Goal: Information Seeking & Learning: Learn about a topic

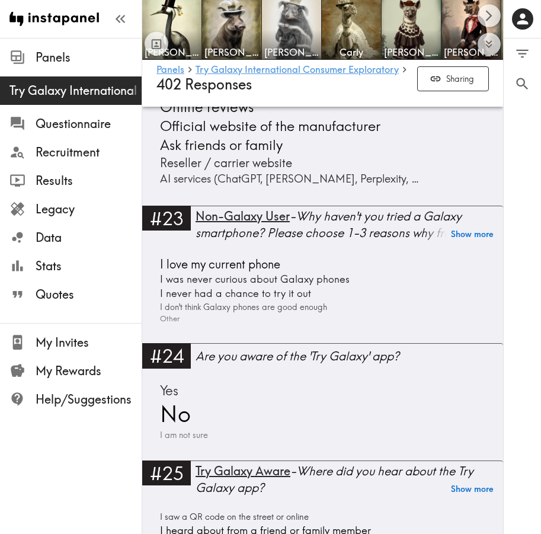
scroll to position [5170, 0]
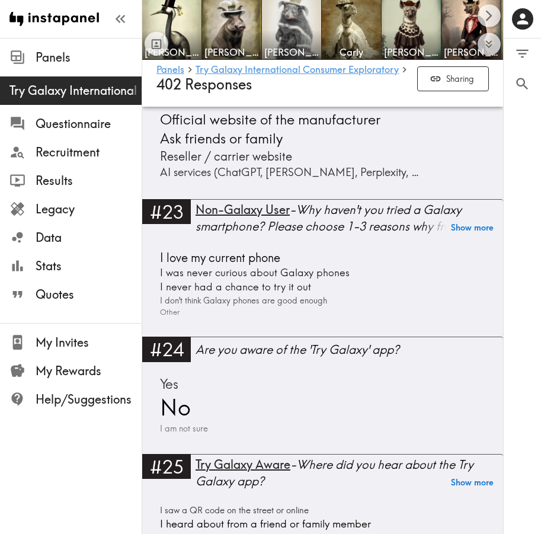
click at [247, 394] on div "Yes No I am not sure" at bounding box center [322, 404] width 332 height 60
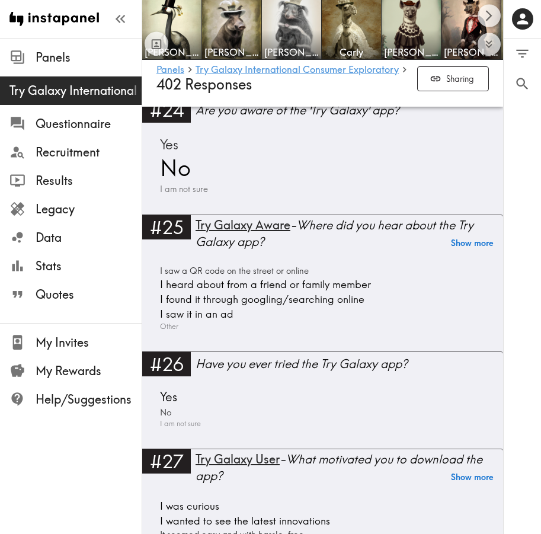
scroll to position [5416, 0]
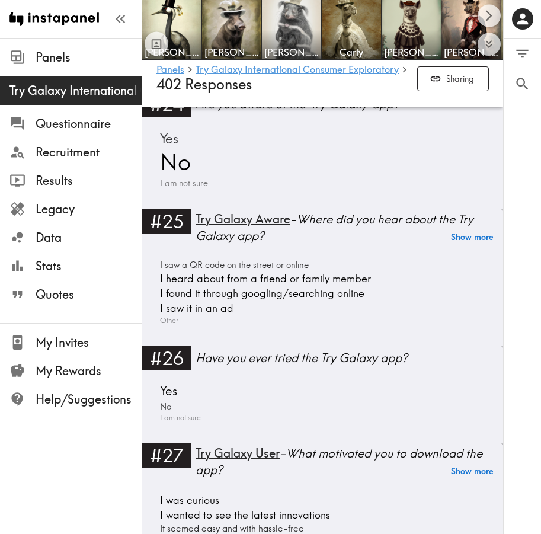
click at [259, 286] on span "I heard about from a friend or family member" at bounding box center [264, 278] width 214 height 15
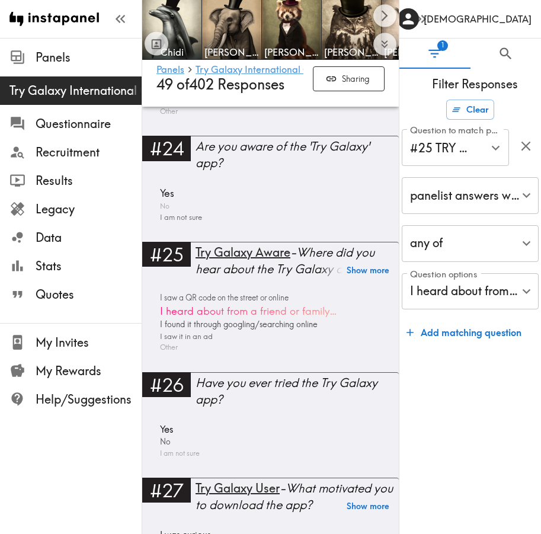
scroll to position [4907, 0]
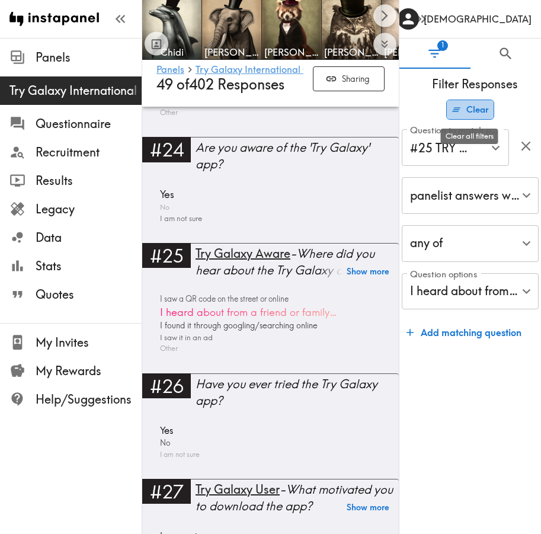
click at [471, 108] on button "Clear" at bounding box center [470, 109] width 48 height 20
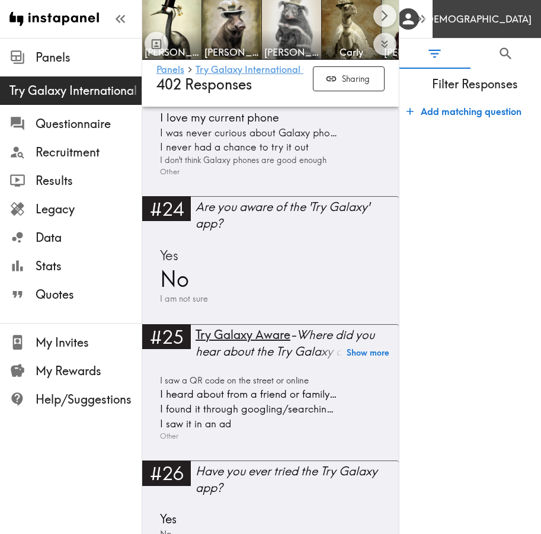
scroll to position [5416, 0]
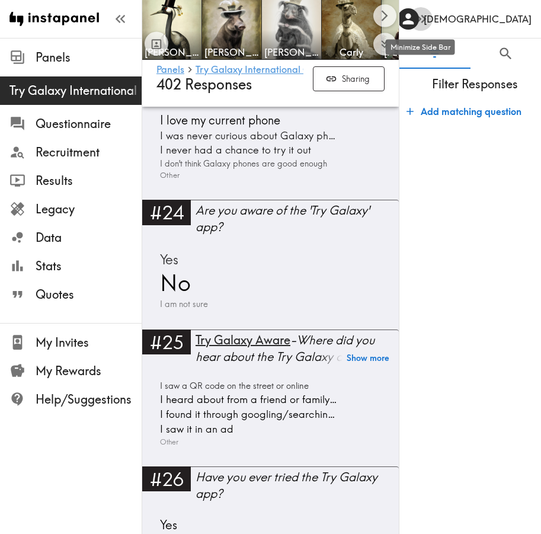
click at [416, 23] on icon "button" at bounding box center [421, 19] width 16 height 16
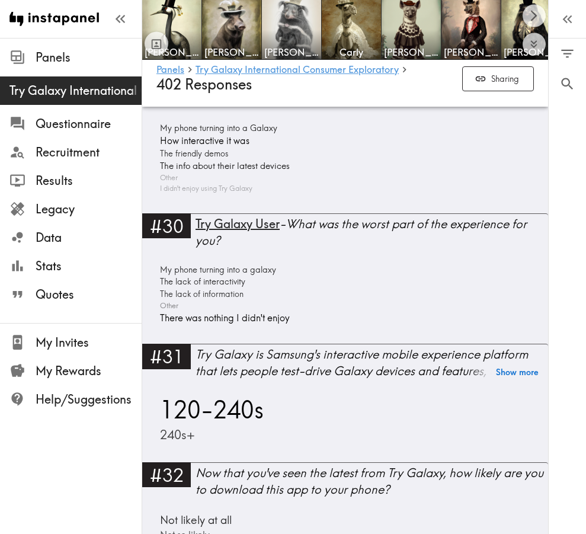
scroll to position [6023, 0]
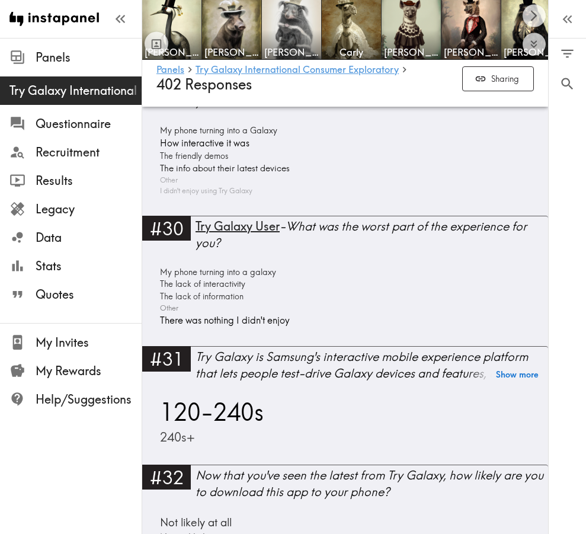
click at [390, 306] on div "My phone turning into a galaxy The lack of interactivity The lack of informatio…" at bounding box center [344, 297] width 377 height 62
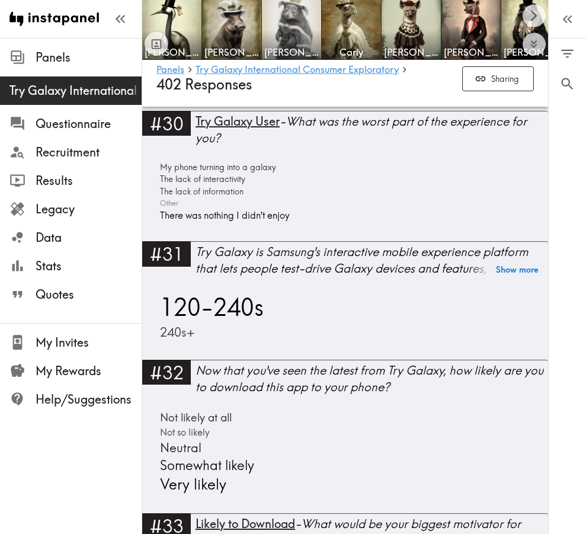
scroll to position [6127, 0]
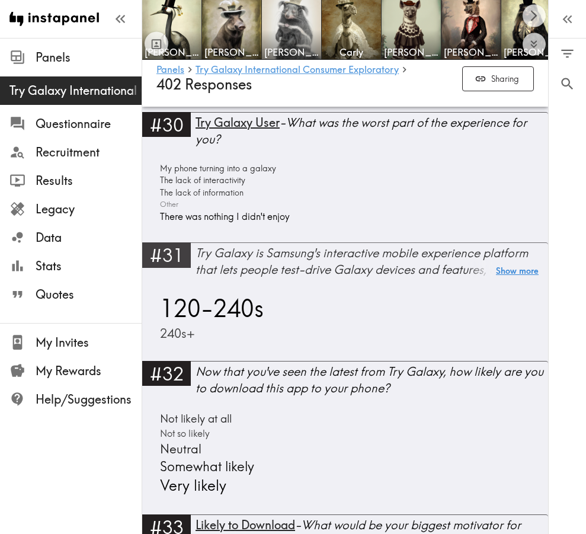
click at [528, 280] on button "Show more" at bounding box center [517, 271] width 43 height 17
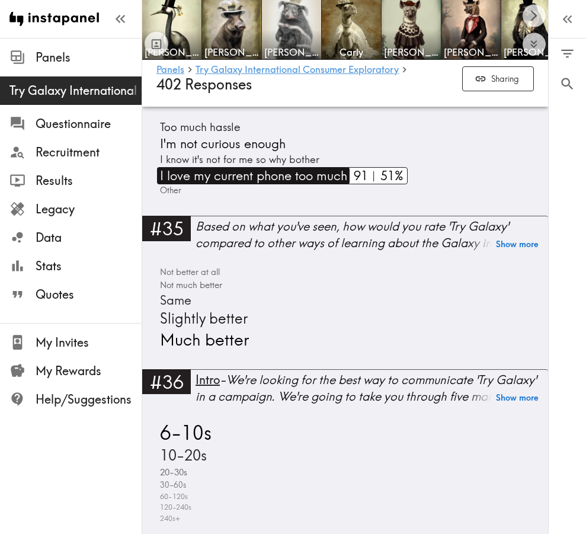
scroll to position [6916, 0]
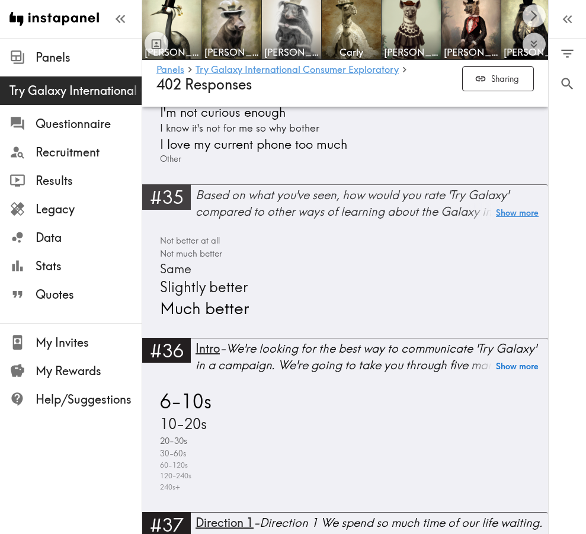
click at [519, 222] on button "Show more" at bounding box center [517, 213] width 43 height 17
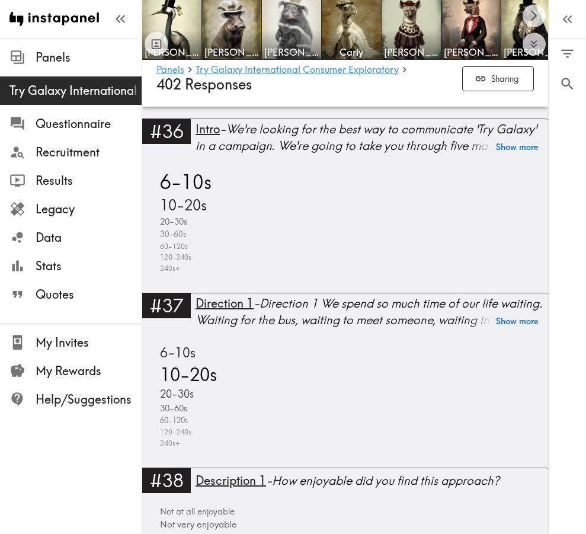
scroll to position [7279, 0]
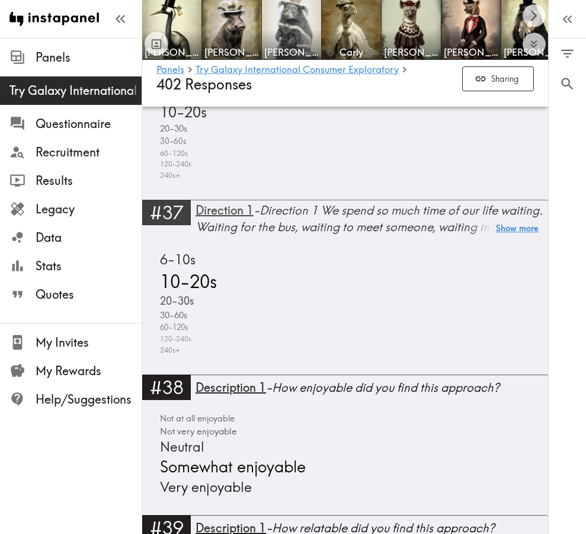
click at [509, 237] on button "Show more" at bounding box center [517, 228] width 43 height 17
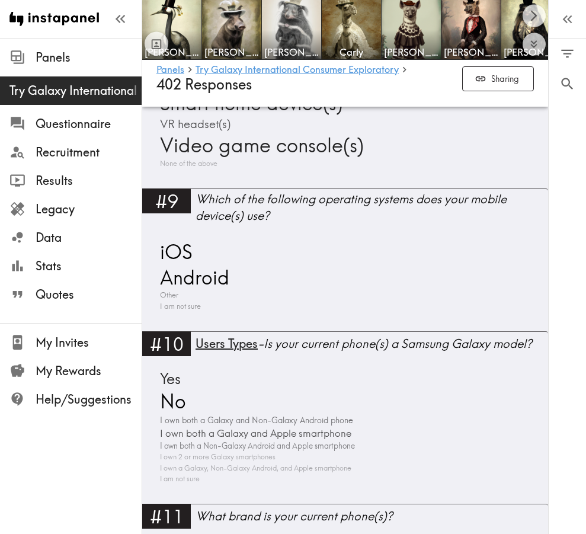
scroll to position [2022, 0]
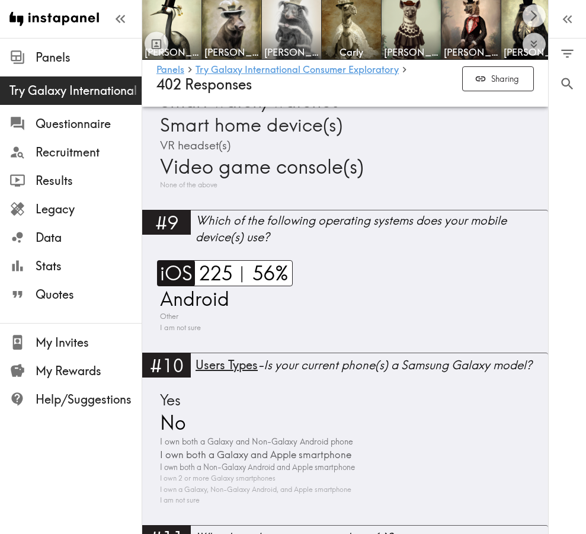
click at [176, 271] on span "iOS" at bounding box center [175, 273] width 36 height 26
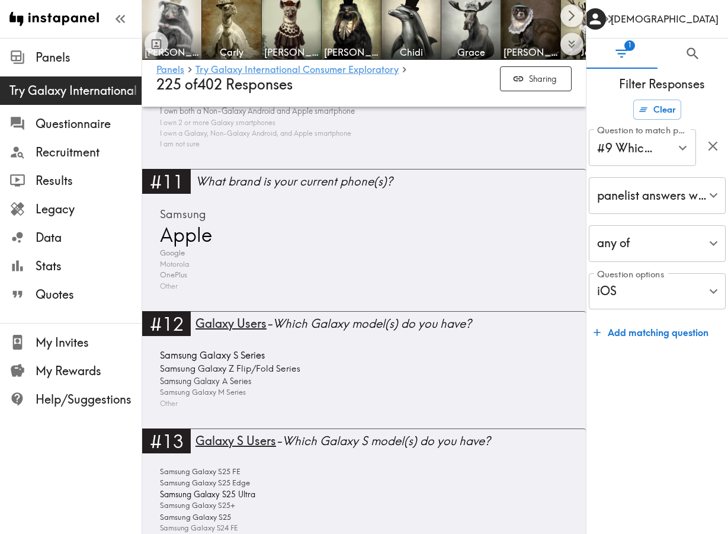
scroll to position [2165, 0]
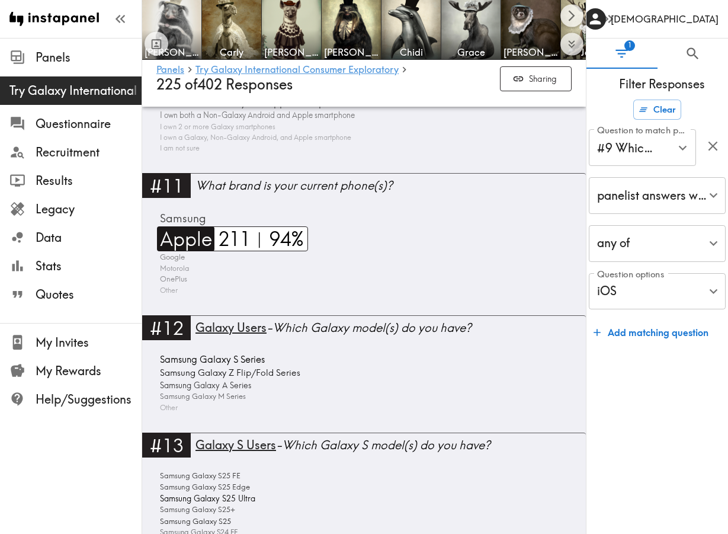
click at [178, 243] on span "Apple" at bounding box center [184, 238] width 55 height 25
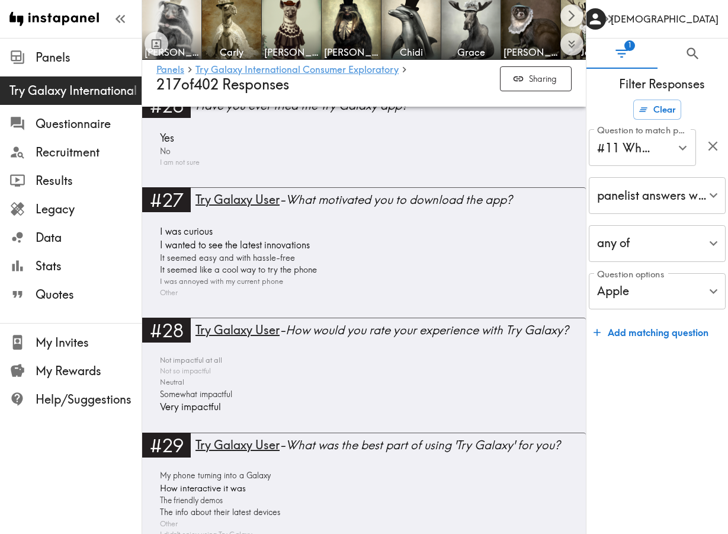
scroll to position [5310, 0]
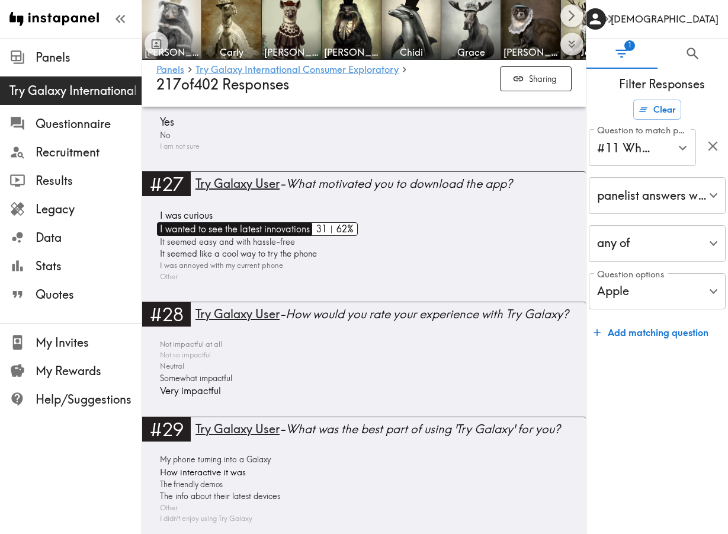
click at [192, 229] on span "I wanted to see the latest innovations" at bounding box center [233, 229] width 153 height 14
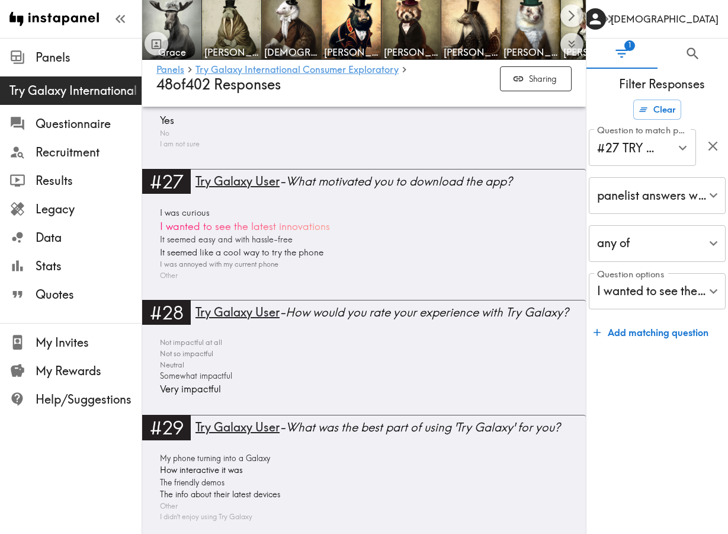
scroll to position [5021, 0]
click at [192, 229] on span "I wanted to see the latest innovations" at bounding box center [243, 226] width 173 height 15
click at [672, 112] on button "Clear" at bounding box center [657, 109] width 48 height 20
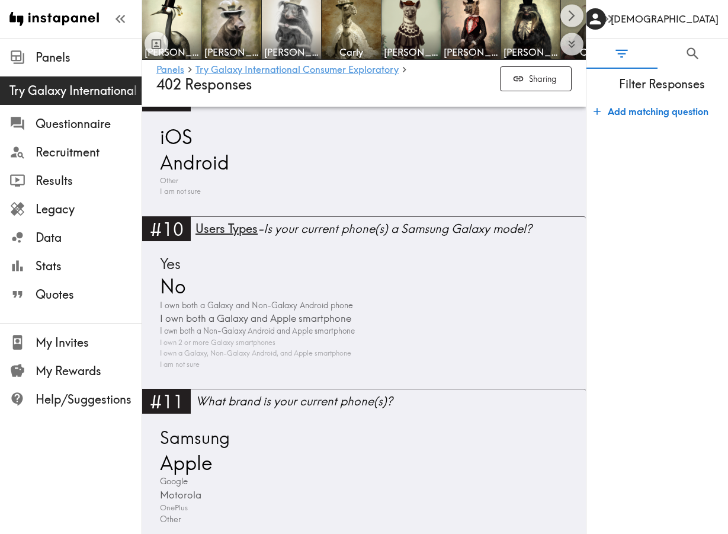
scroll to position [2155, 0]
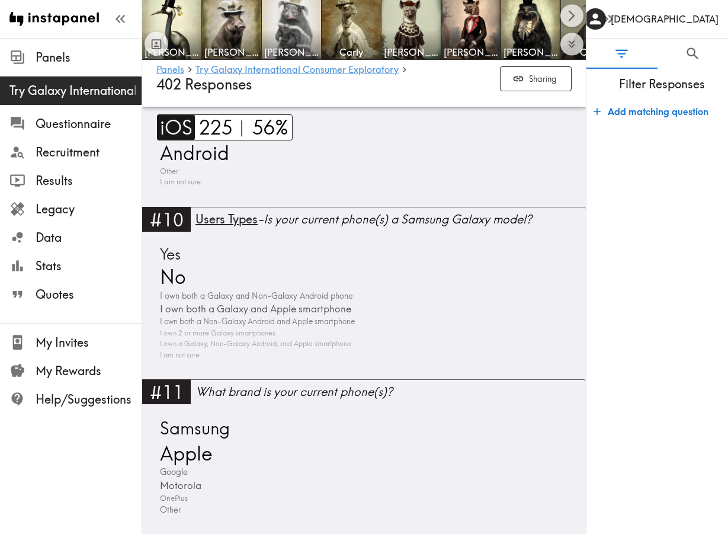
click at [181, 129] on span "iOS" at bounding box center [175, 127] width 36 height 26
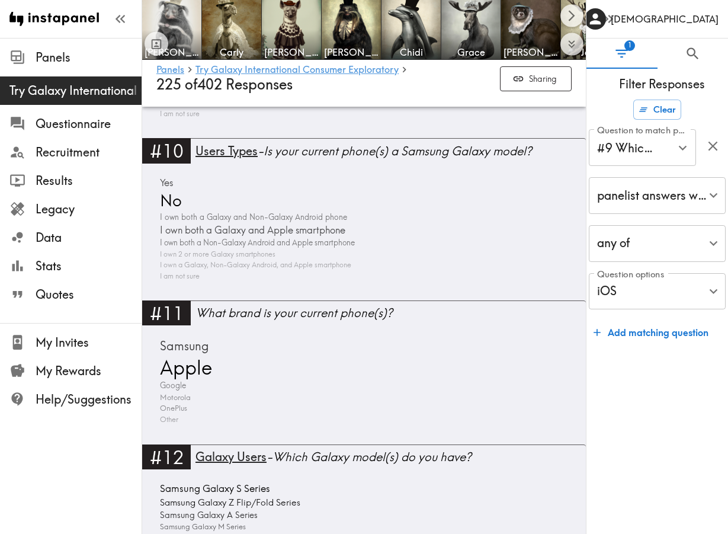
scroll to position [2058, 0]
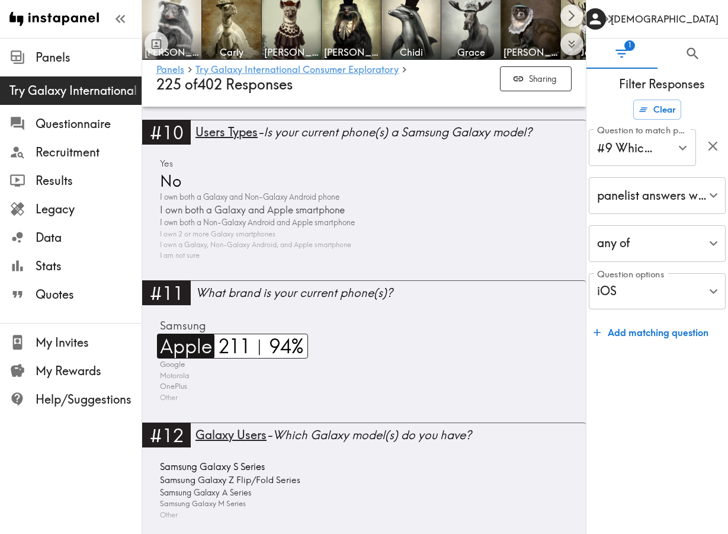
click at [188, 343] on span "Apple" at bounding box center [184, 345] width 55 height 25
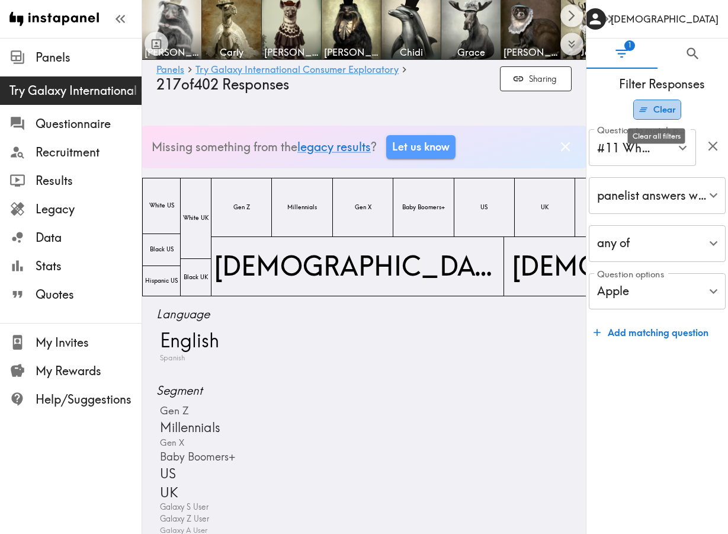
click at [659, 112] on button "Clear" at bounding box center [657, 109] width 48 height 20
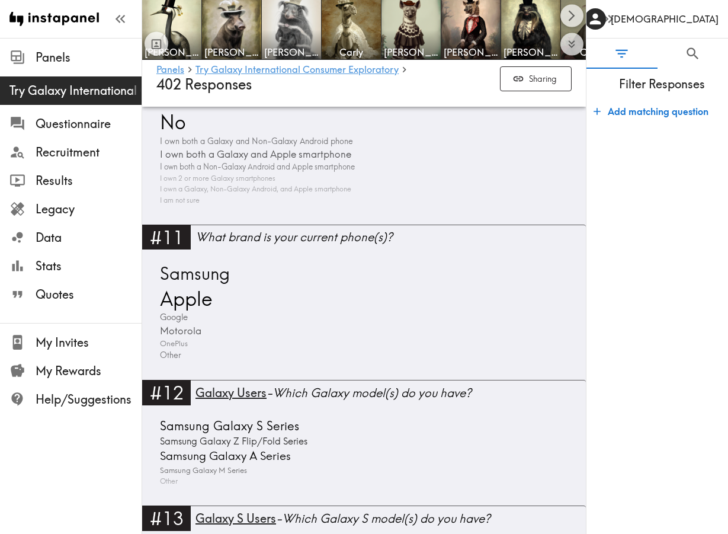
scroll to position [2312, 0]
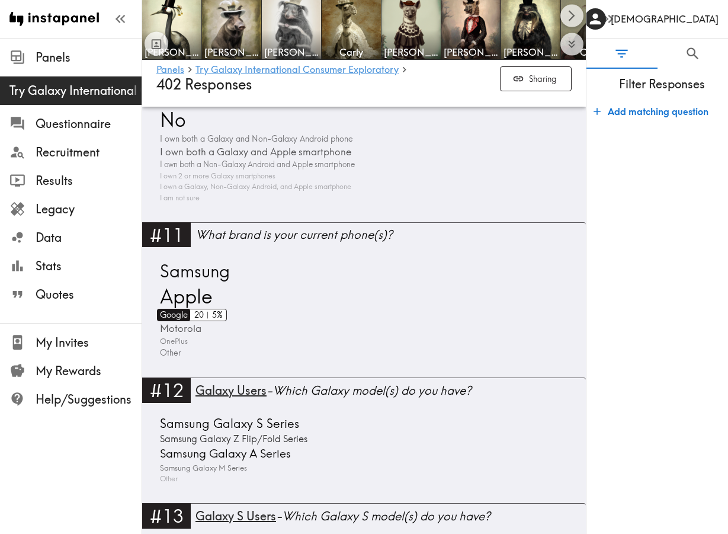
click at [171, 314] on span "Google" at bounding box center [172, 315] width 31 height 12
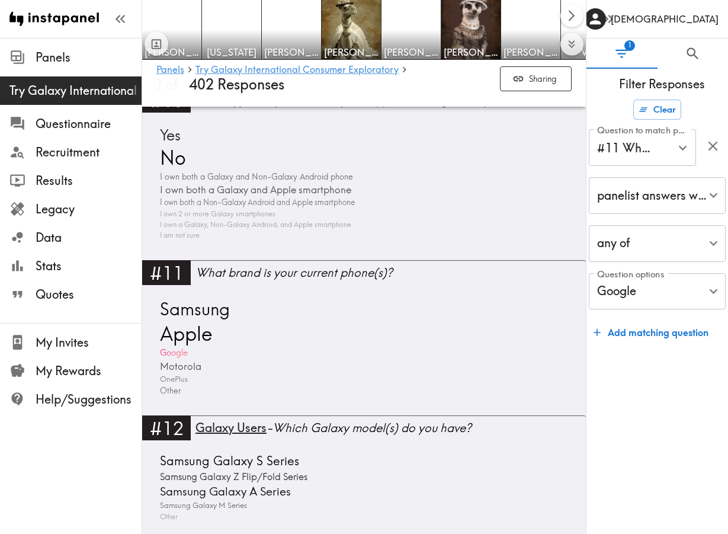
click at [173, 326] on div "Samsung Apple Google Motorola OnePlus Other" at bounding box center [363, 346] width 415 height 99
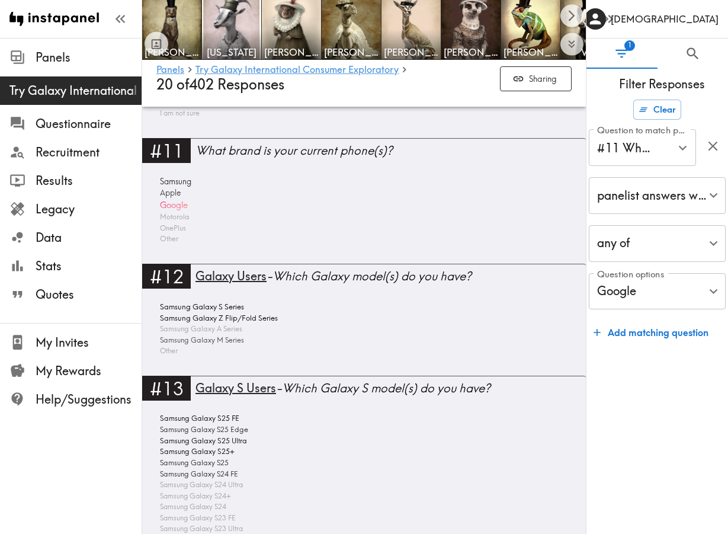
scroll to position [1898, 0]
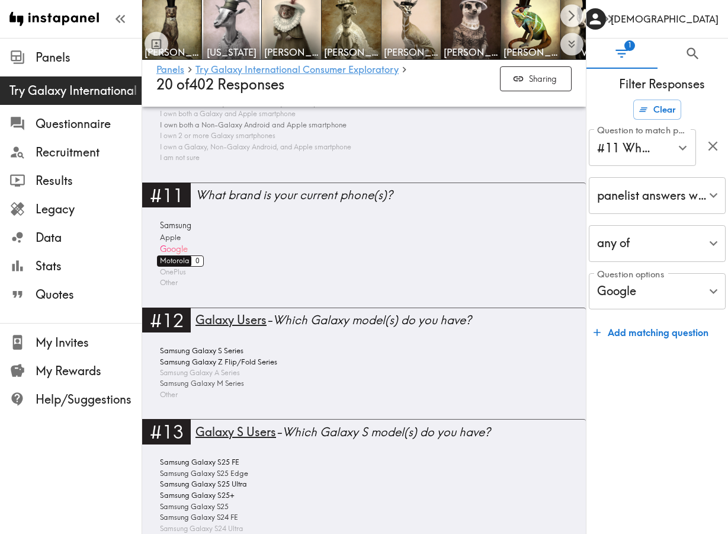
click at [175, 262] on span "Motorola" at bounding box center [173, 260] width 32 height 11
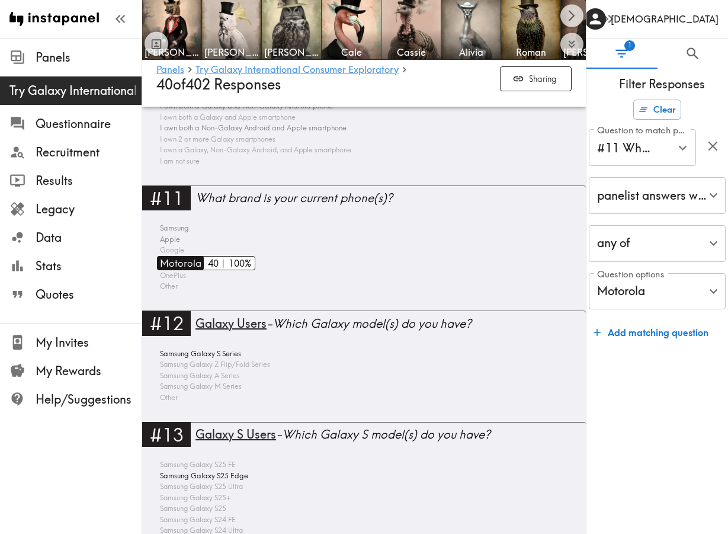
scroll to position [1893, 0]
click at [175, 251] on span "Google" at bounding box center [170, 250] width 27 height 11
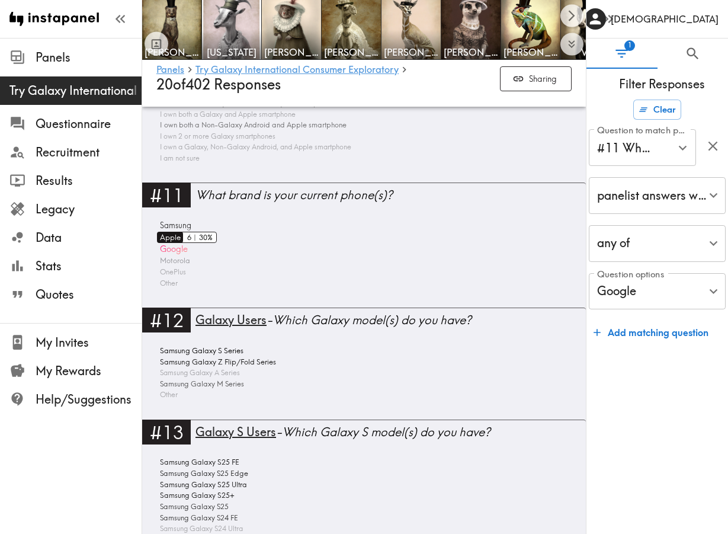
scroll to position [1898, 0]
click at [683, 149] on icon "Open" at bounding box center [682, 148] width 8 height 5
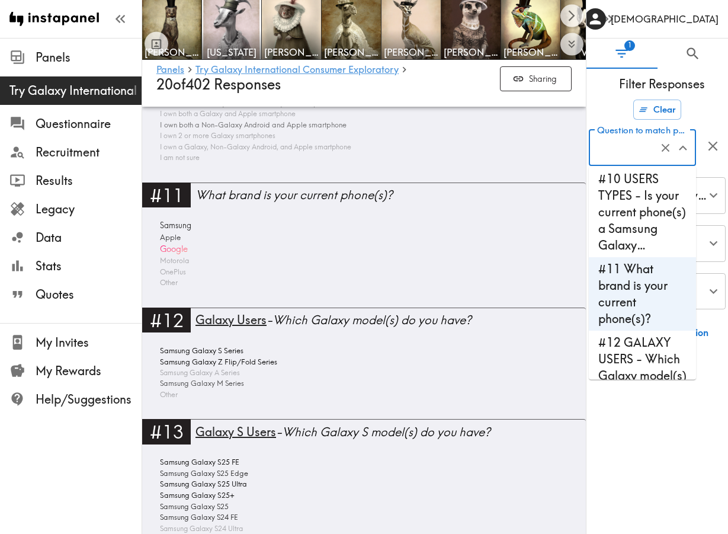
scroll to position [584, 0]
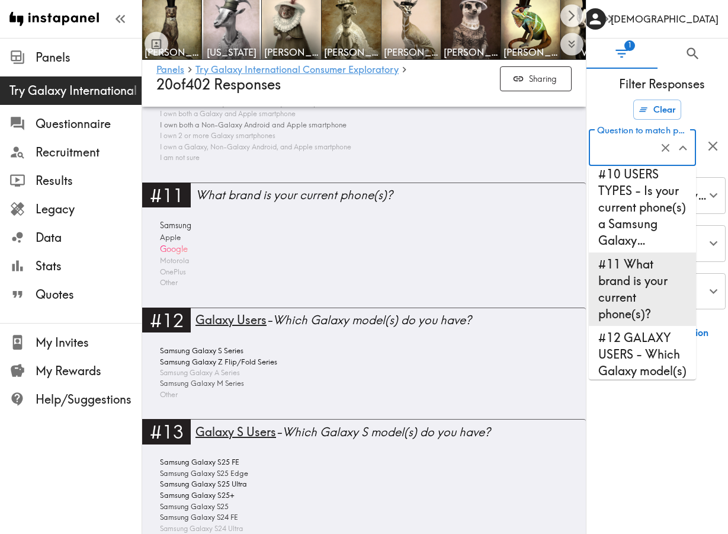
click at [646, 297] on li "#11 What brand is your current phone(s)?" at bounding box center [642, 289] width 107 height 73
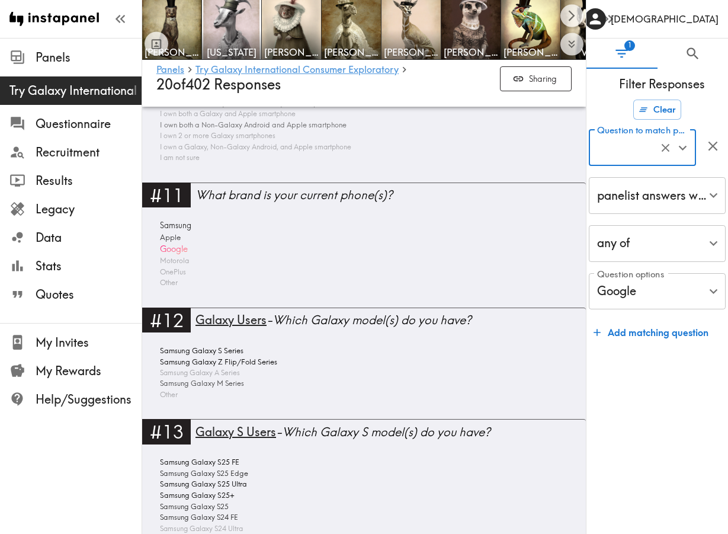
scroll to position [0, 0]
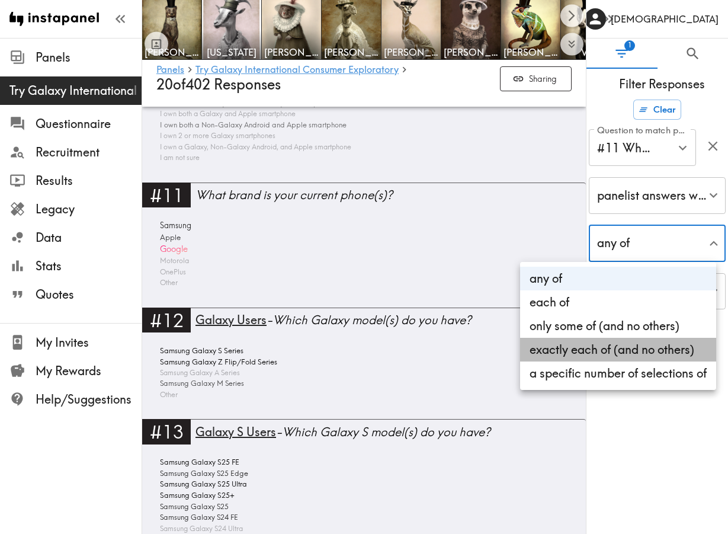
click at [623, 351] on li "exactly each of (and no others)" at bounding box center [618, 350] width 196 height 24
type input "exactly"
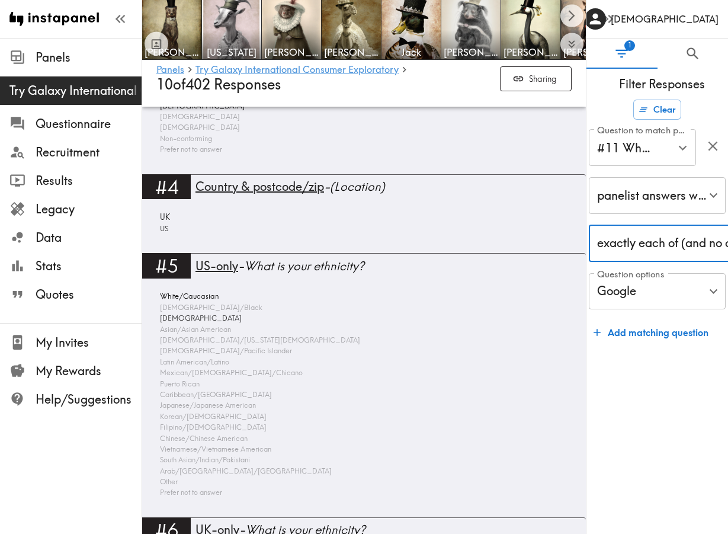
scroll to position [718, 0]
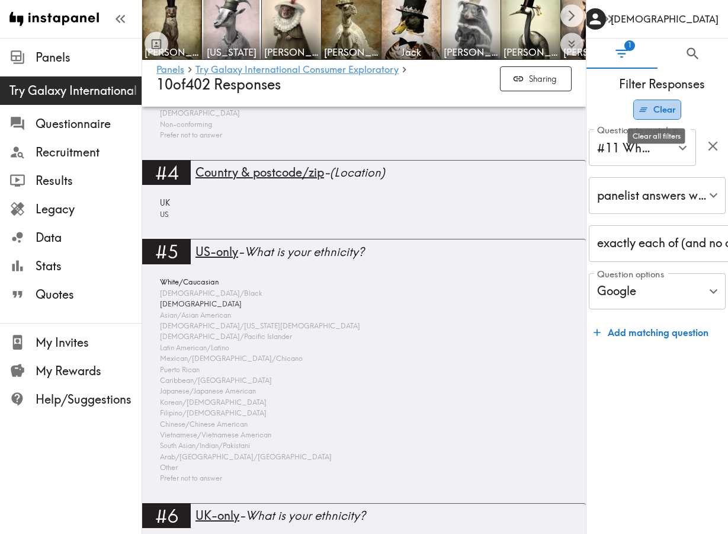
click at [662, 108] on button "Clear" at bounding box center [657, 109] width 48 height 20
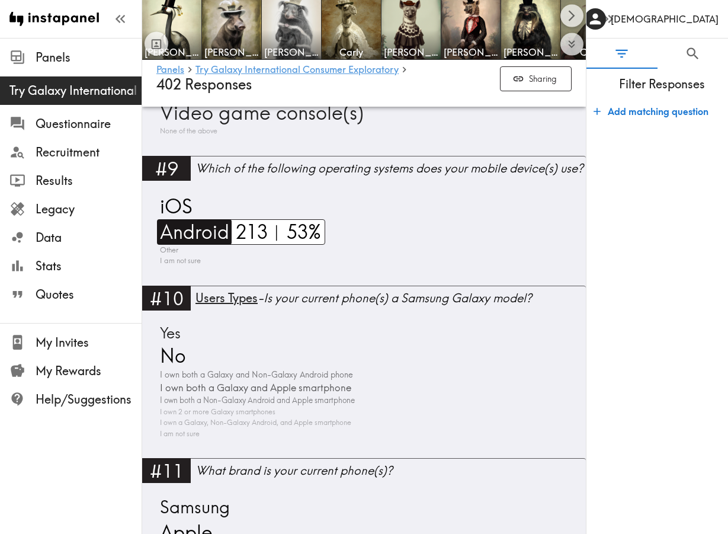
scroll to position [2088, 0]
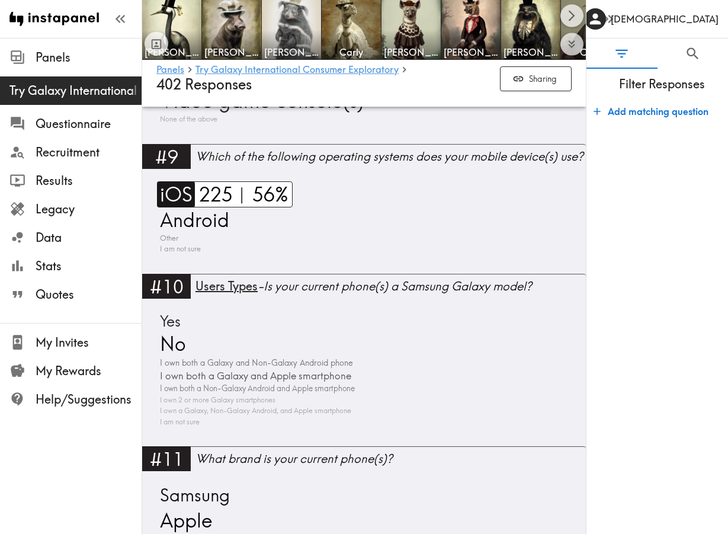
click at [185, 198] on span "iOS" at bounding box center [175, 194] width 36 height 26
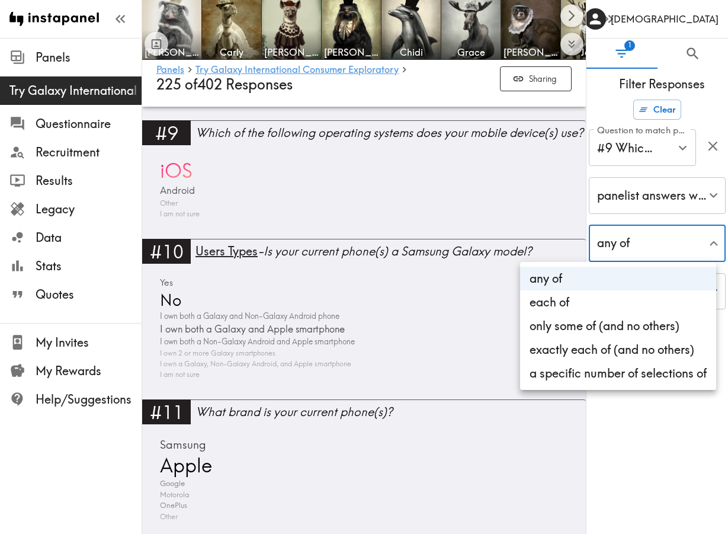
scroll to position [1937, 0]
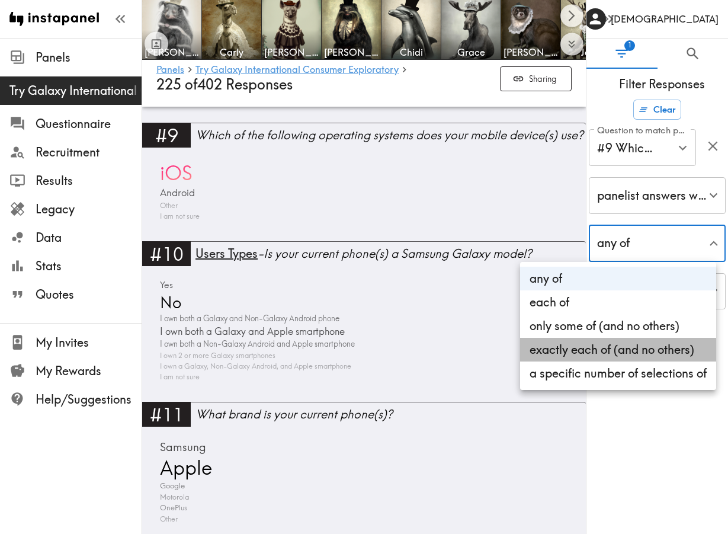
click at [604, 352] on li "exactly each of (and no others)" at bounding box center [618, 350] width 196 height 24
type input "exactly"
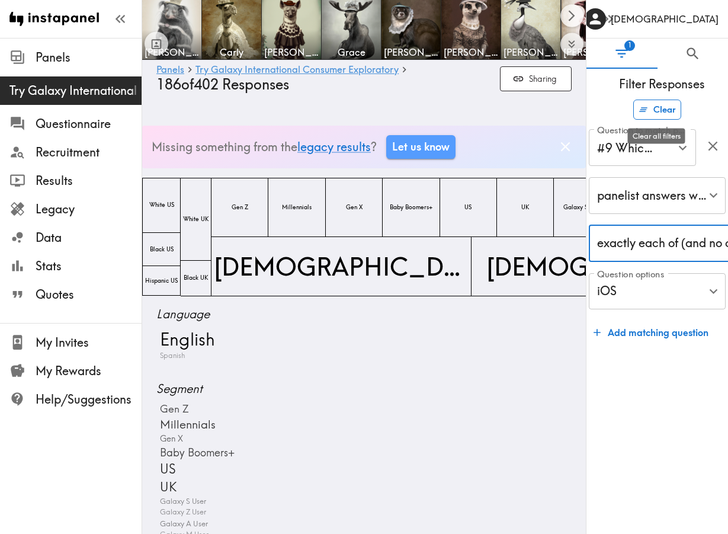
click at [664, 107] on button "Clear" at bounding box center [657, 109] width 48 height 20
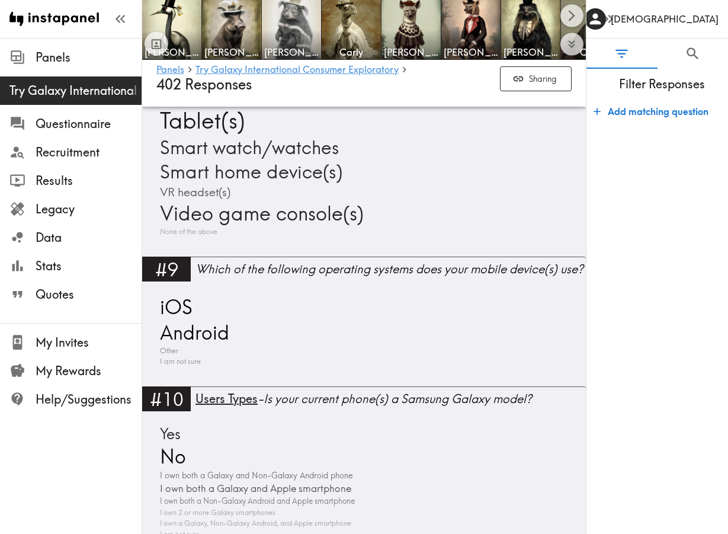
scroll to position [1977, 0]
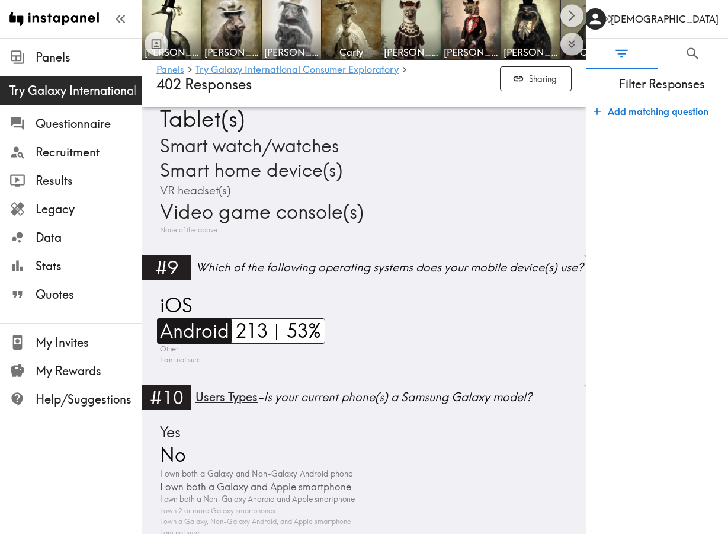
click at [211, 330] on span "Android" at bounding box center [193, 330] width 72 height 25
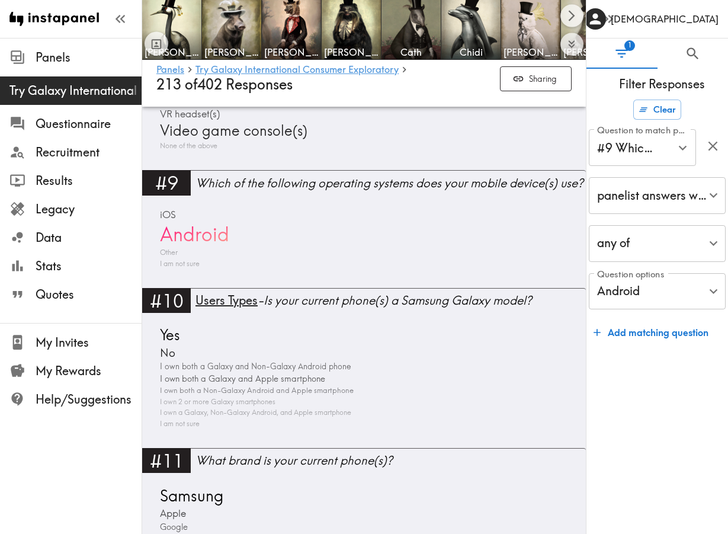
scroll to position [1895, 0]
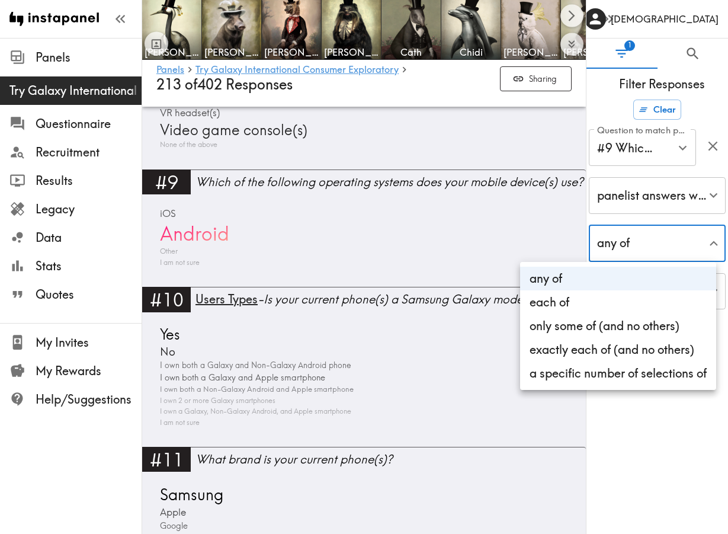
click at [648, 239] on div at bounding box center [364, 267] width 728 height 534
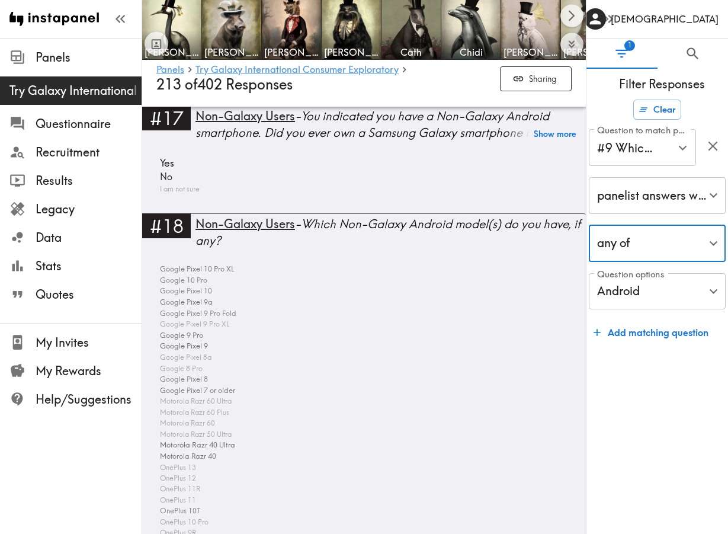
scroll to position [3575, 0]
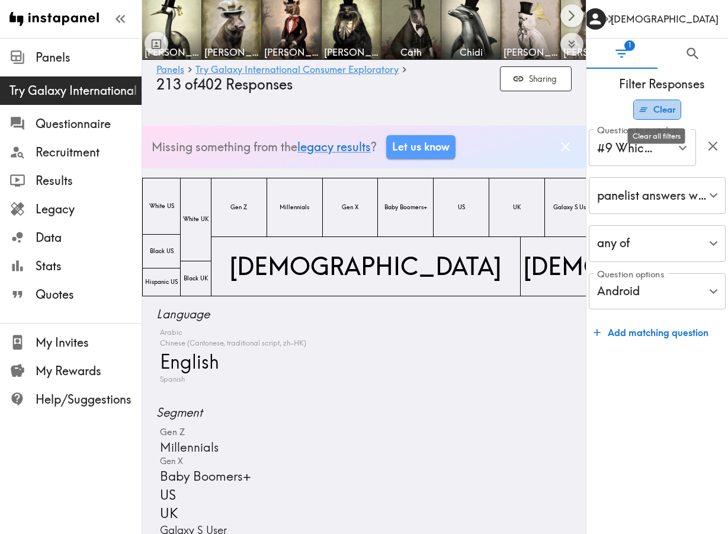
click at [654, 114] on button "Clear" at bounding box center [657, 109] width 48 height 20
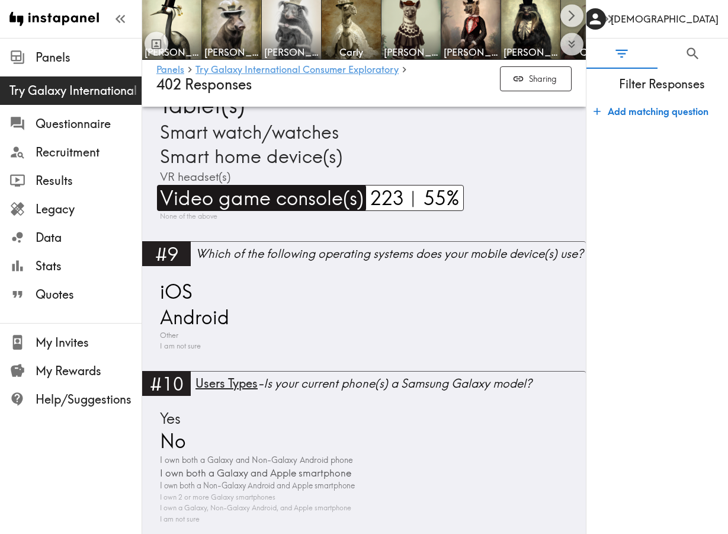
scroll to position [1994, 0]
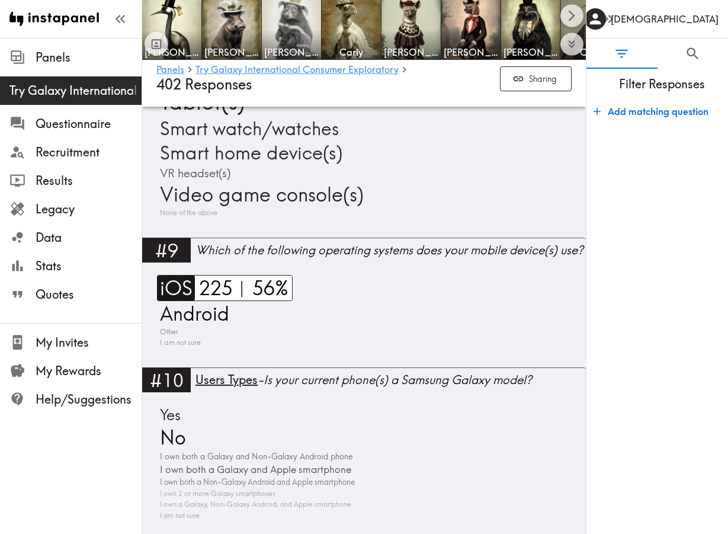
click at [178, 284] on span "iOS" at bounding box center [175, 288] width 36 height 26
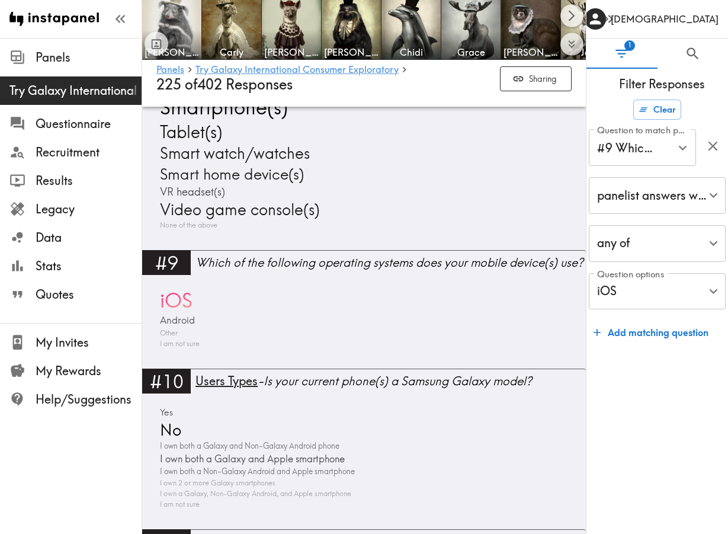
scroll to position [1847, 0]
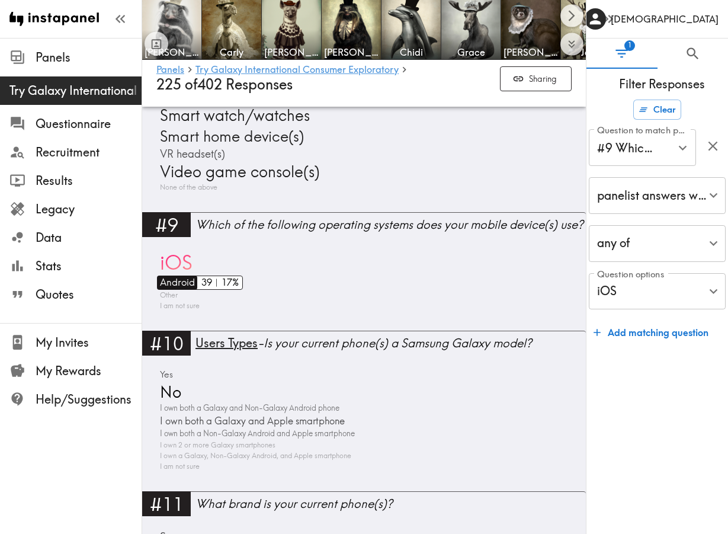
click at [182, 278] on span "Android" at bounding box center [176, 282] width 38 height 14
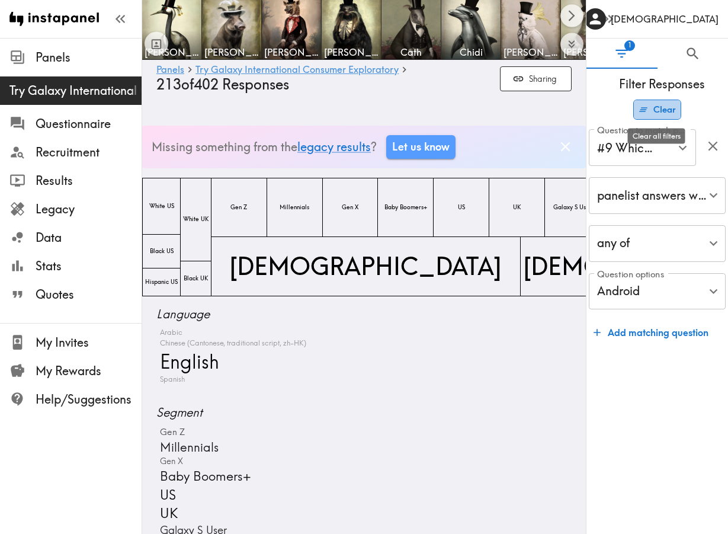
click at [656, 108] on button "Clear" at bounding box center [657, 109] width 48 height 20
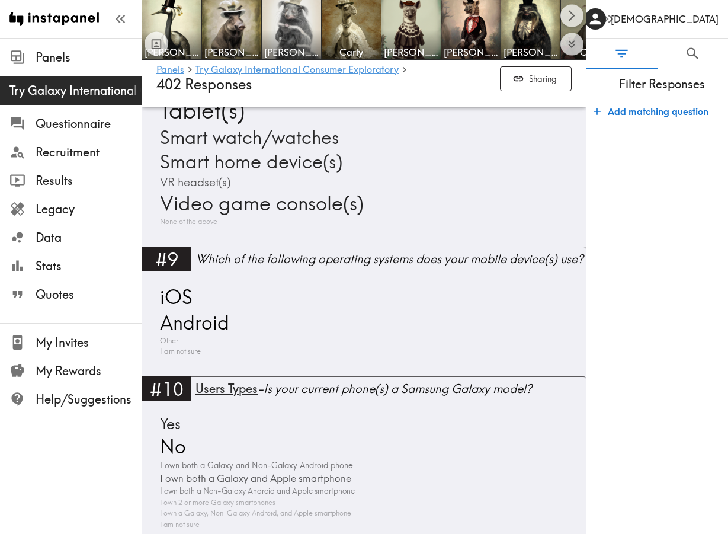
scroll to position [1980, 0]
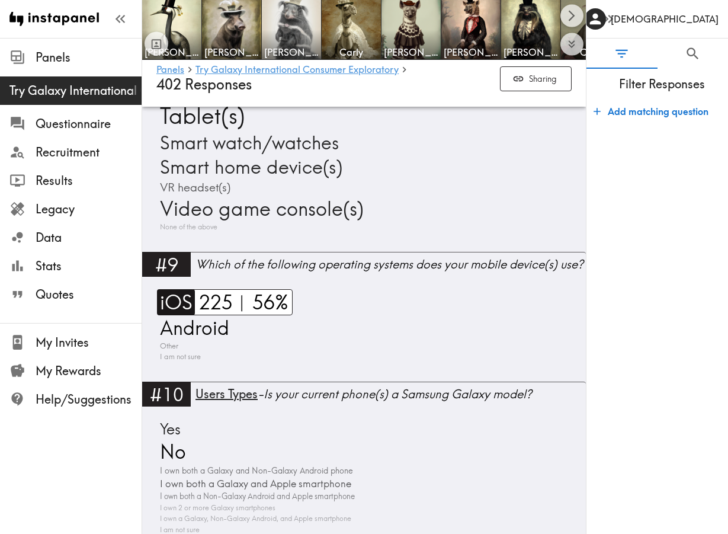
click at [175, 308] on span "iOS" at bounding box center [175, 302] width 36 height 26
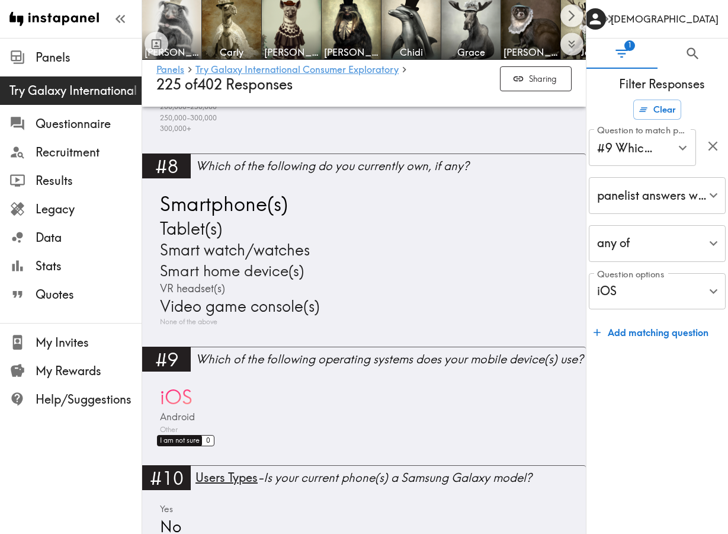
scroll to position [1714, 0]
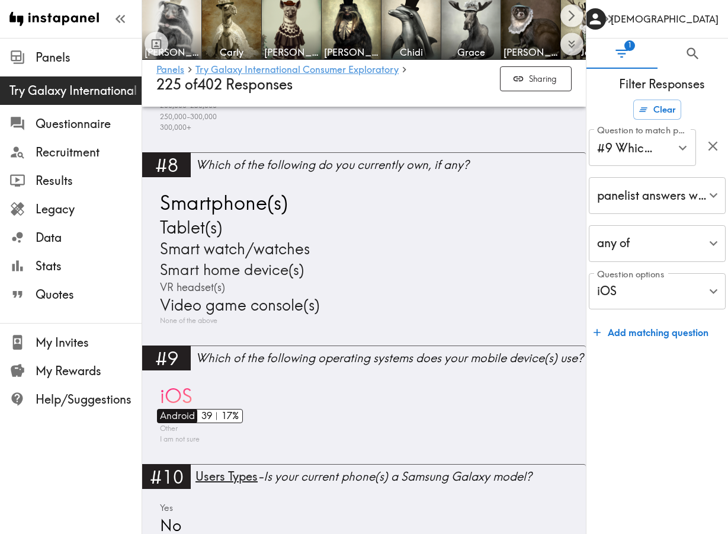
click at [172, 418] on span "Android" at bounding box center [176, 416] width 38 height 14
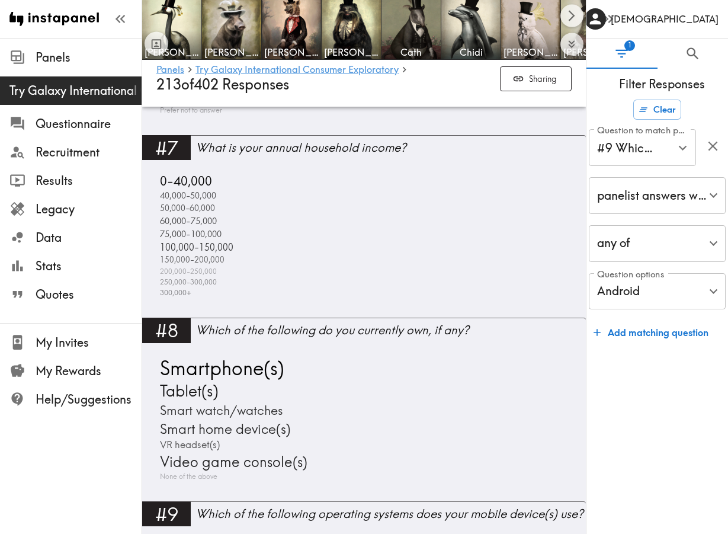
scroll to position [1640, 0]
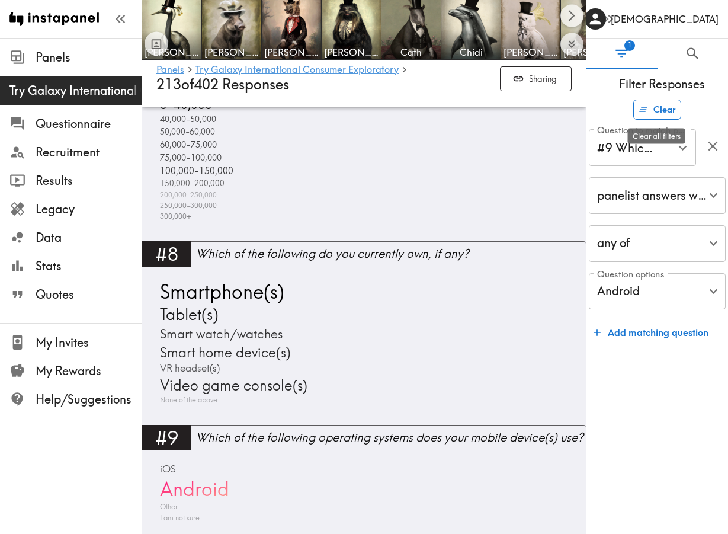
click at [673, 114] on button "Clear" at bounding box center [657, 109] width 48 height 20
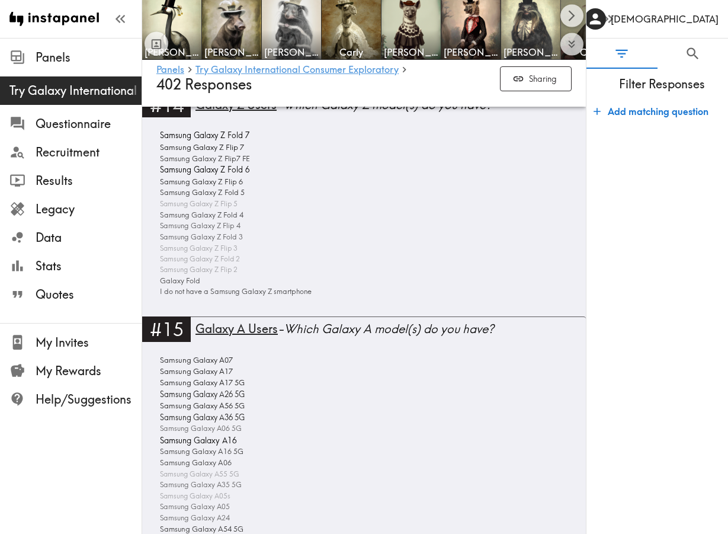
scroll to position [2805, 0]
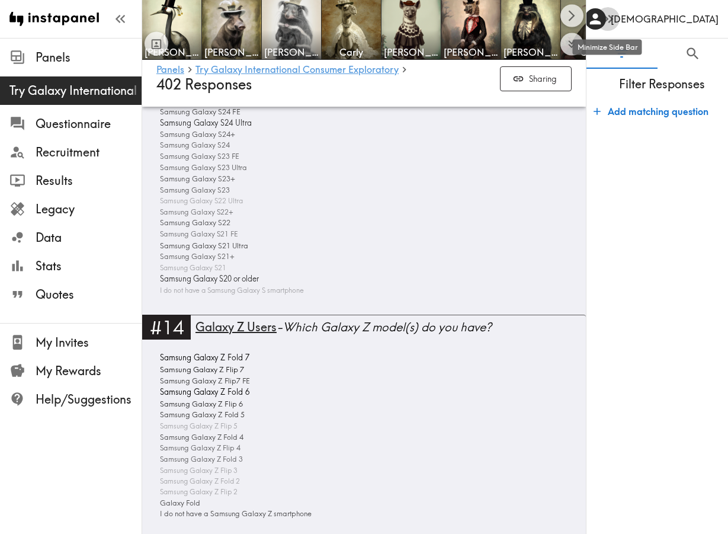
click at [607, 23] on icon "button" at bounding box center [608, 19] width 16 height 16
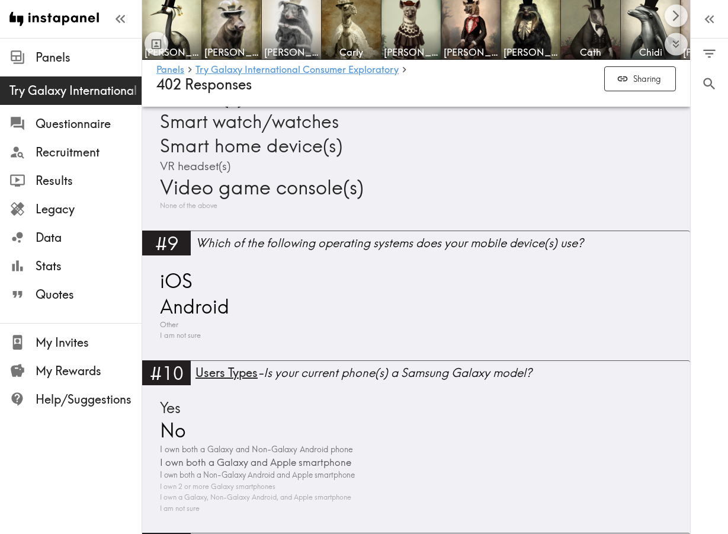
scroll to position [2040, 0]
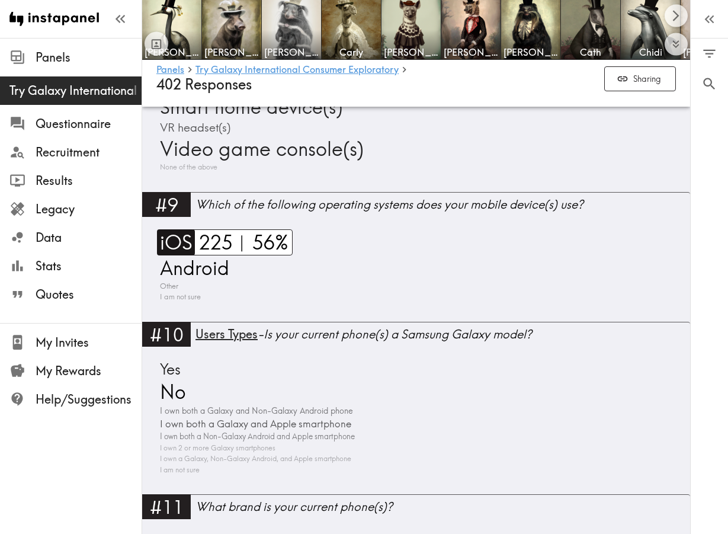
click at [173, 240] on span "iOS" at bounding box center [175, 242] width 36 height 26
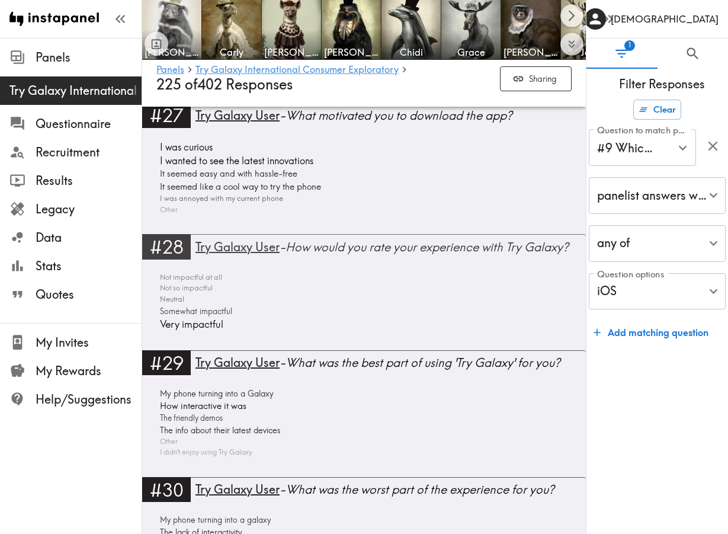
scroll to position [5395, 0]
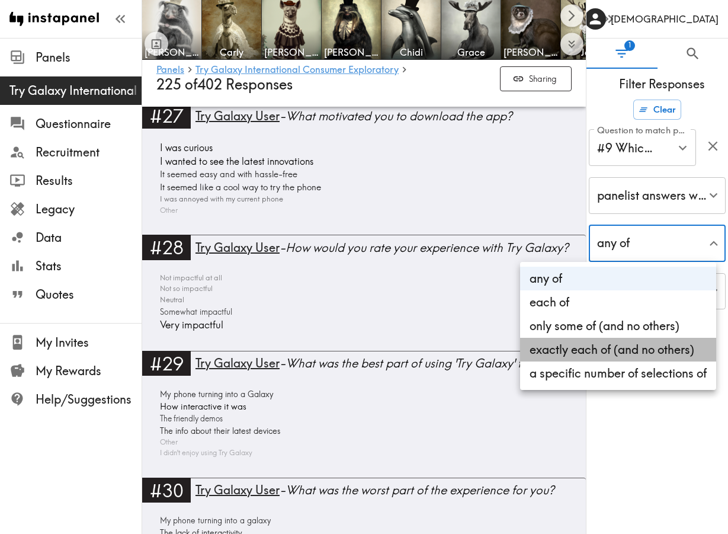
click at [625, 344] on li "exactly each of (and no others)" at bounding box center [618, 350] width 196 height 24
type input "exactly"
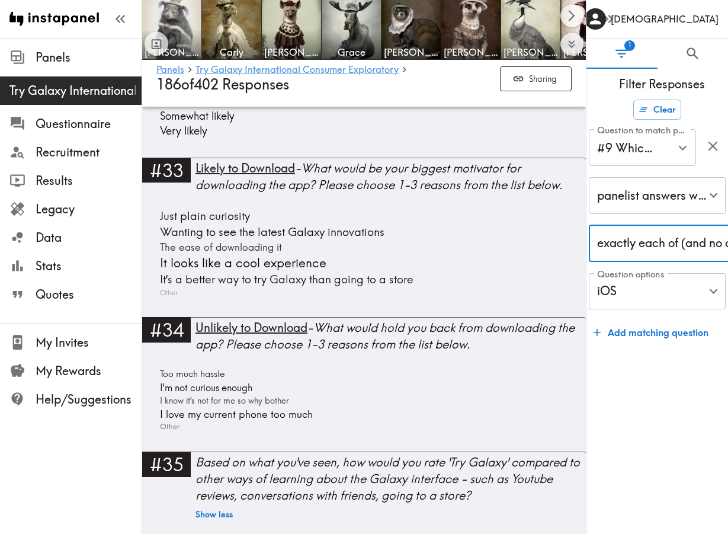
scroll to position [6101, 0]
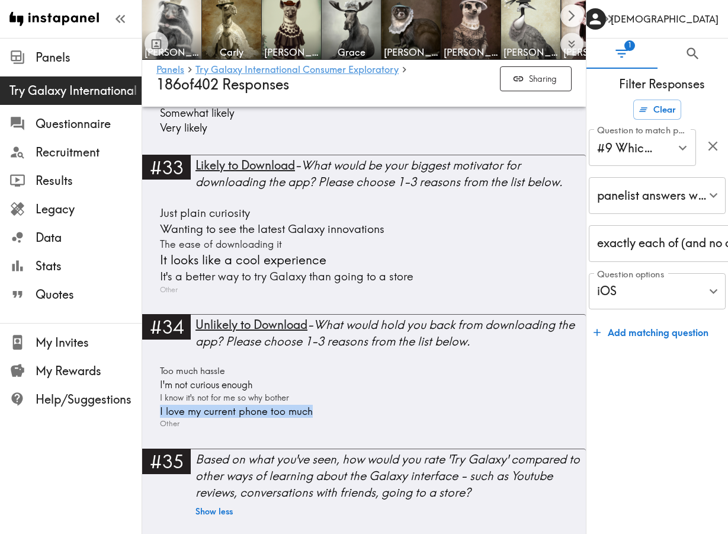
drag, startPoint x: 229, startPoint y: 405, endPoint x: 235, endPoint y: 448, distance: 43.6
click at [234, 447] on div "#34 Unlikely to Download - What would hold you back from downloading the app? P…" at bounding box center [364, 381] width 444 height 134
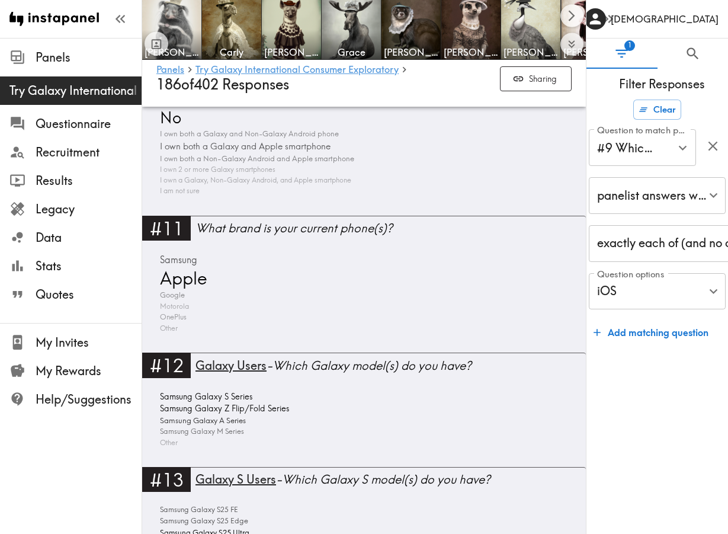
scroll to position [1832, 0]
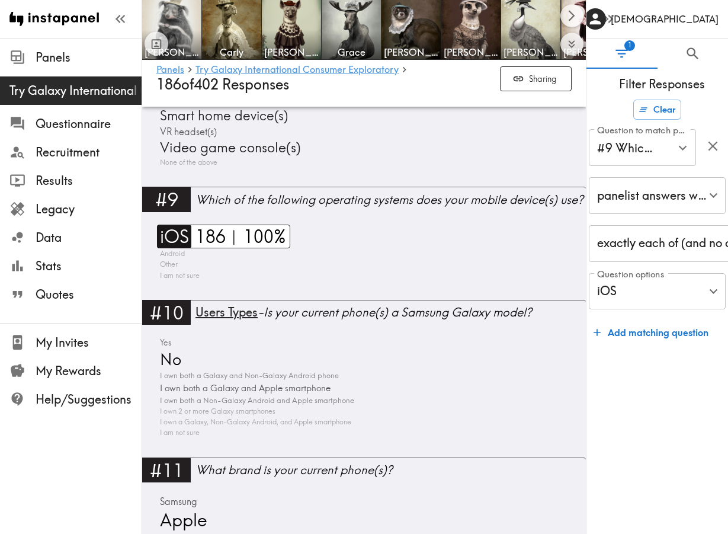
click at [176, 236] on span "iOS" at bounding box center [173, 236] width 32 height 24
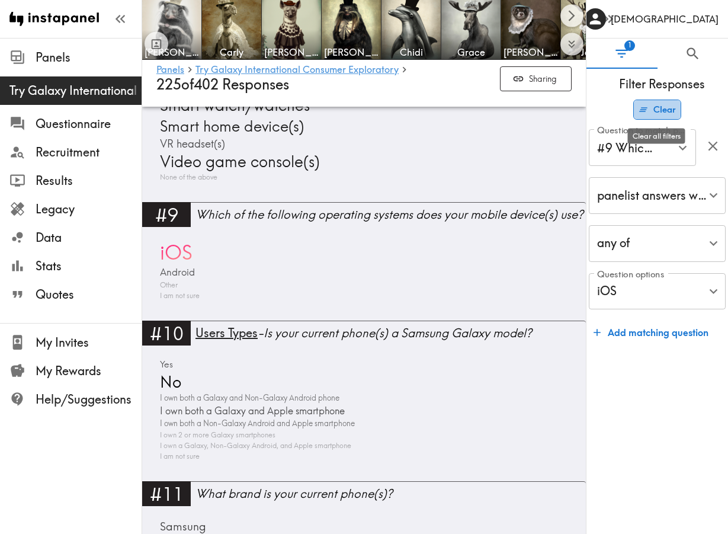
click at [664, 109] on button "Clear" at bounding box center [657, 109] width 48 height 20
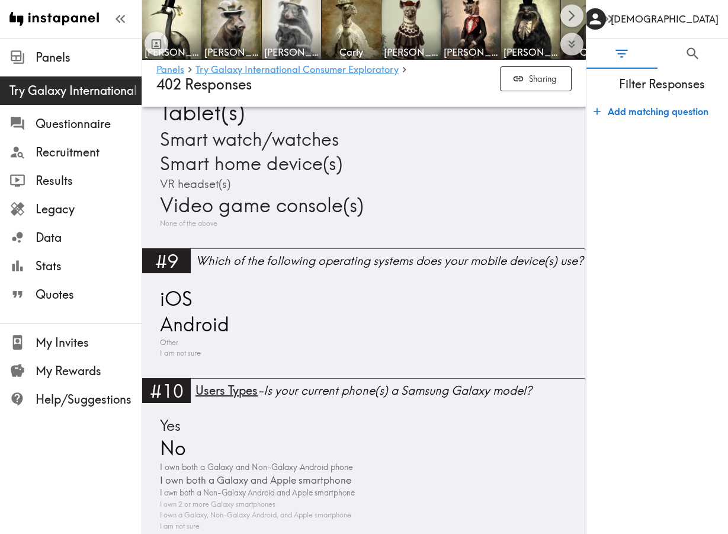
scroll to position [1985, 0]
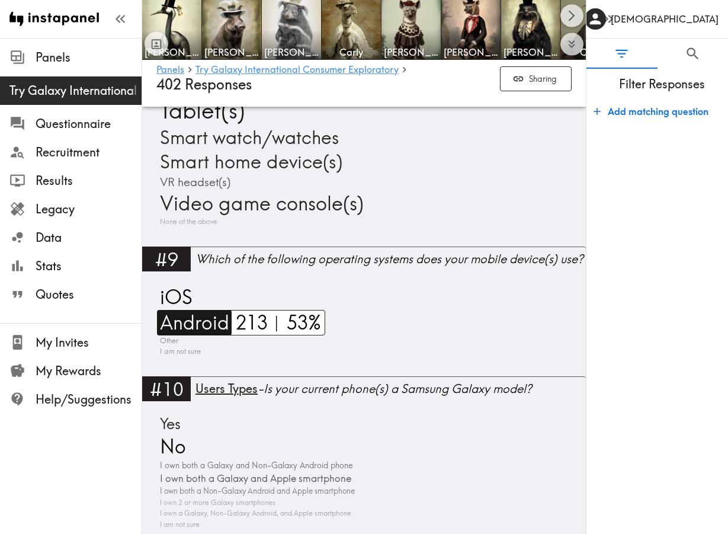
click at [184, 326] on span "Android" at bounding box center [193, 322] width 72 height 25
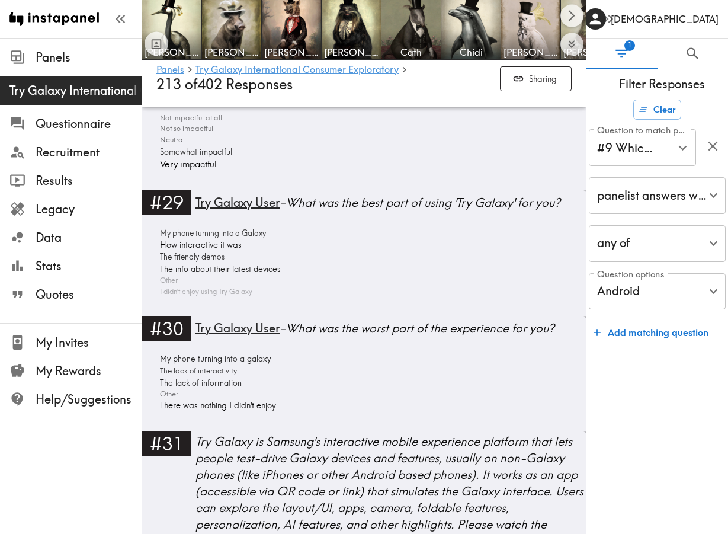
scroll to position [5566, 0]
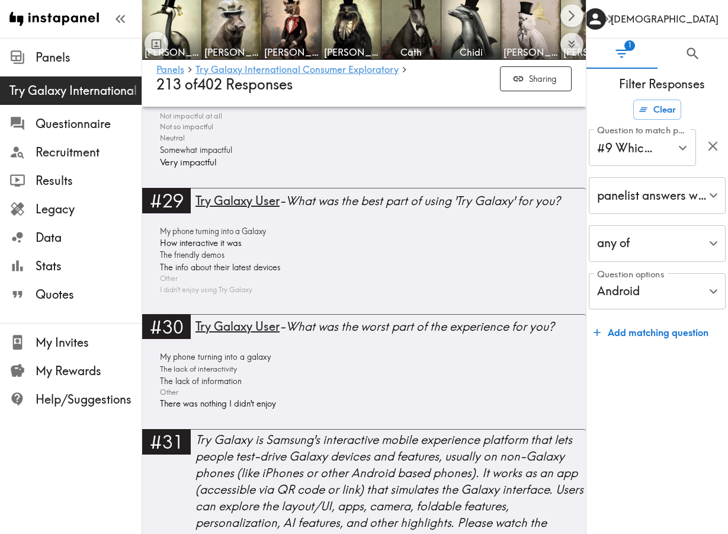
click at [378, 359] on div "My phone turning into a galaxy The lack of interactivity The lack of informatio…" at bounding box center [363, 380] width 415 height 59
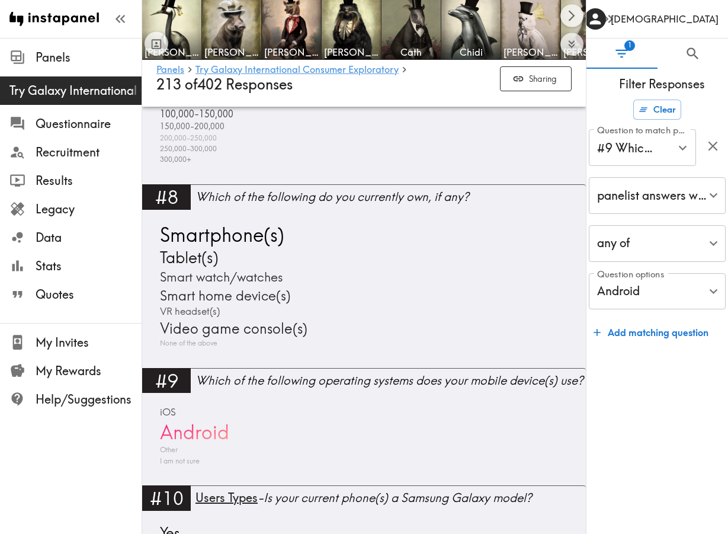
scroll to position [1687, 0]
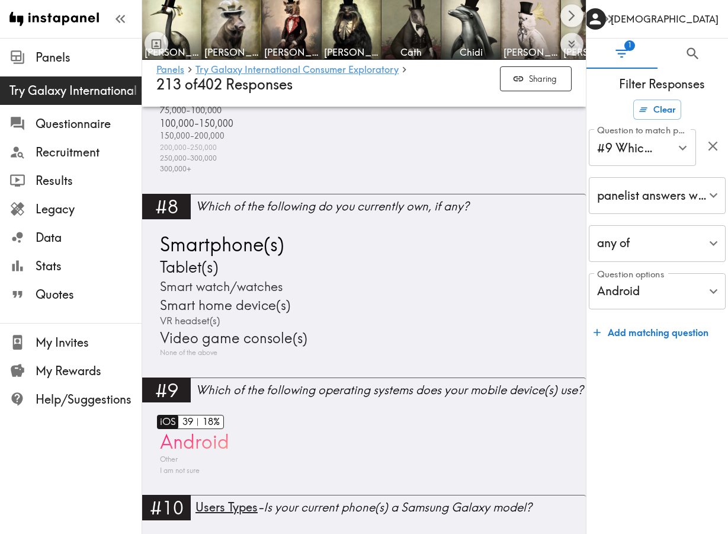
click at [164, 417] on span "iOS" at bounding box center [166, 422] width 19 height 14
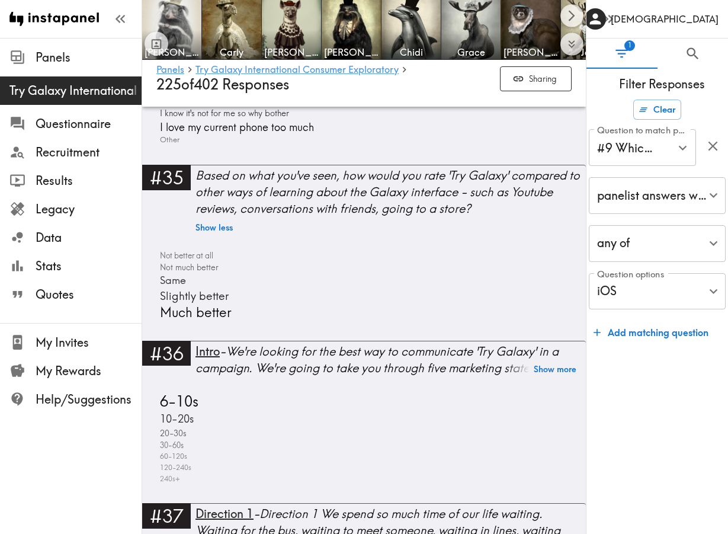
scroll to position [6485, 0]
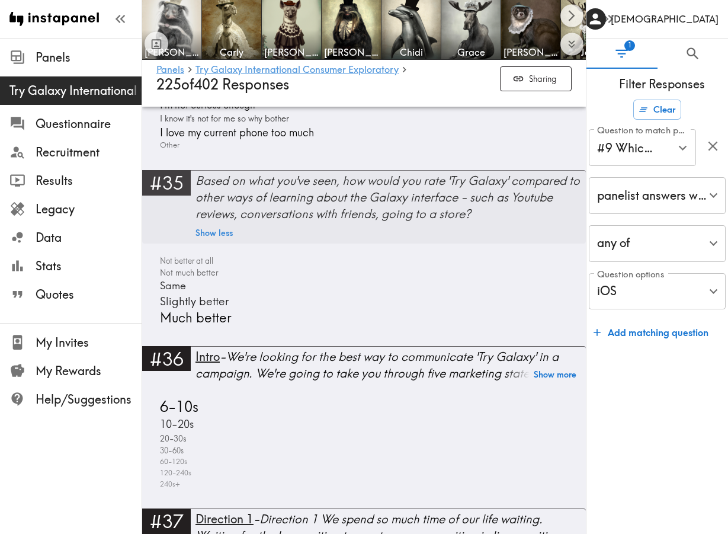
click at [527, 215] on div "Based on what you've seen, how would you rate 'Try Galaxy' compared to other wa…" at bounding box center [390, 197] width 390 height 50
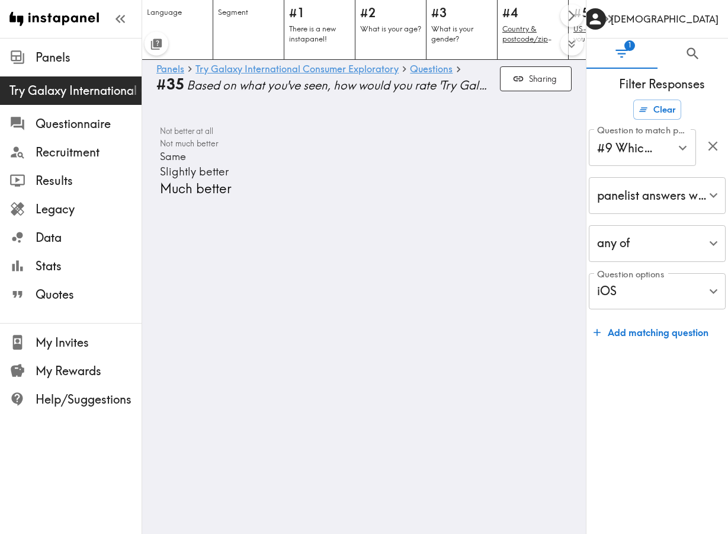
click at [281, 86] on span "Based on what you've seen, how would you rate 'Try Galaxy' compared to other wa…" at bounding box center [339, 85] width 304 height 17
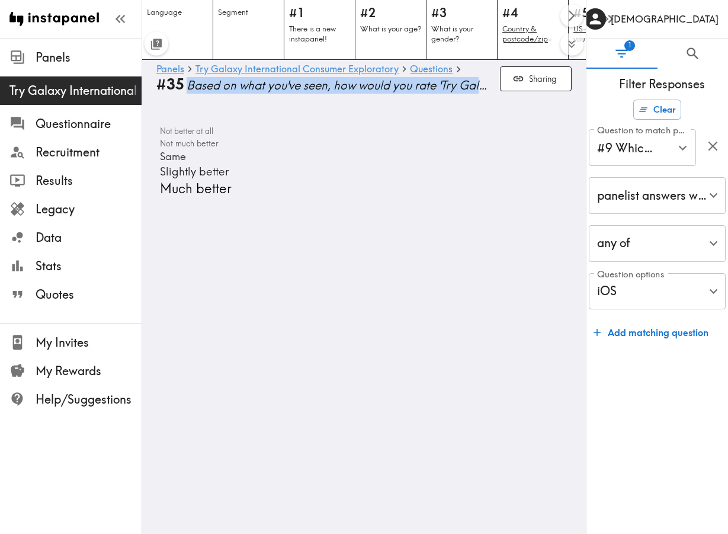
click at [281, 86] on span "Based on what you've seen, how would you rate 'Try Galaxy' compared to other wa…" at bounding box center [339, 85] width 304 height 17
click at [605, 15] on icon "button" at bounding box center [608, 19] width 16 height 16
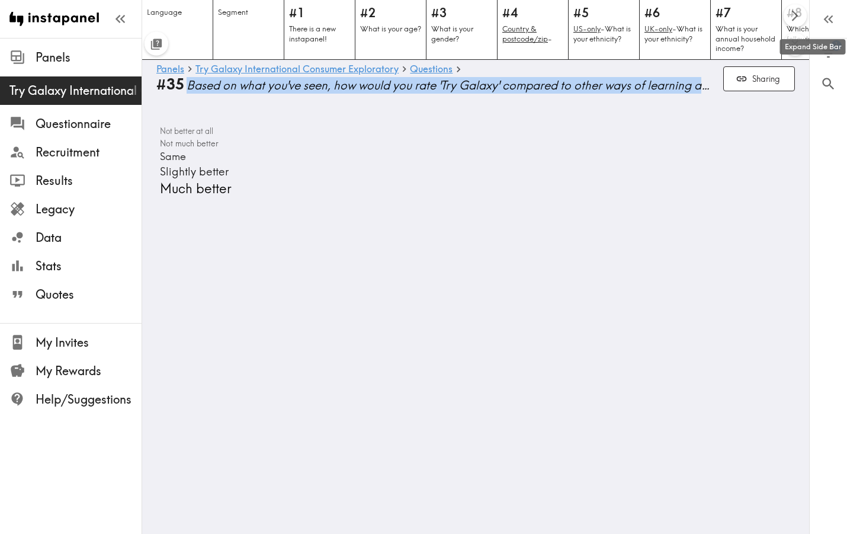
copy div "Based on what you've seen, how would you rate 'Try Galaxy' compared to other wa…"
